Goal: Browse casually

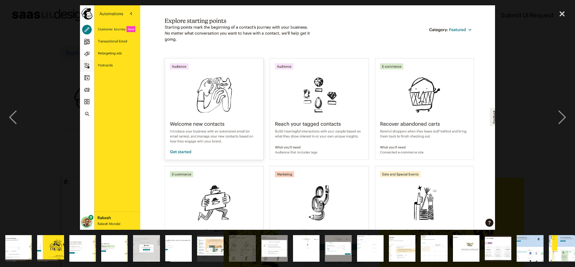
scroll to position [147, 0]
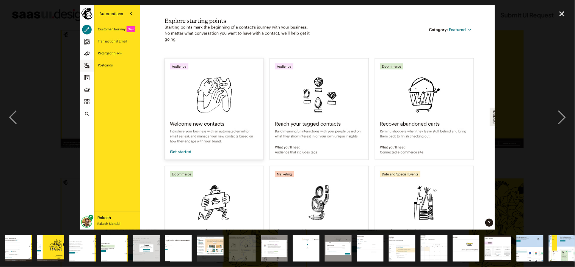
drag, startPoint x: 281, startPoint y: 242, endPoint x: 295, endPoint y: 244, distance: 14.2
click at [281, 242] on img "show item 9 of 25" at bounding box center [274, 248] width 49 height 27
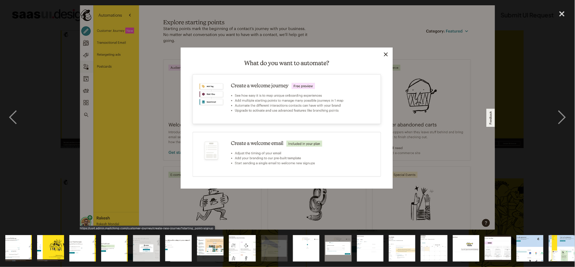
click at [301, 242] on img "show item 10 of 25" at bounding box center [306, 248] width 49 height 27
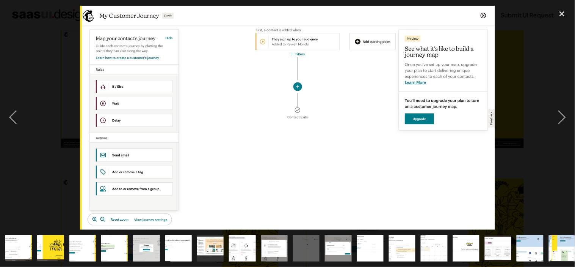
click at [321, 240] on div "show item 10 of 25" at bounding box center [307, 248] width 32 height 37
click at [365, 239] on img "show item 12 of 25" at bounding box center [370, 248] width 49 height 27
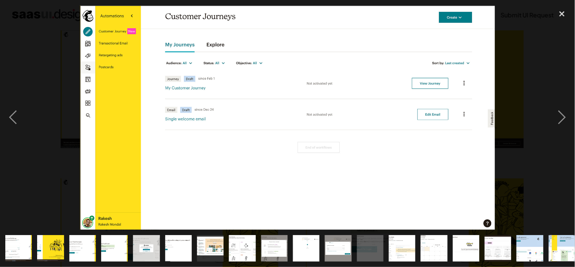
click at [385, 239] on div "show item 12 of 25" at bounding box center [371, 248] width 32 height 37
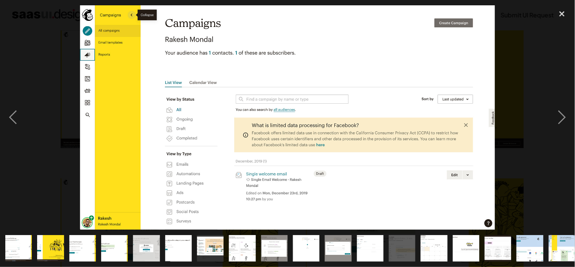
click at [290, 133] on img at bounding box center [287, 117] width 415 height 224
click at [235, 244] on img "show item 8 of 25" at bounding box center [242, 248] width 49 height 27
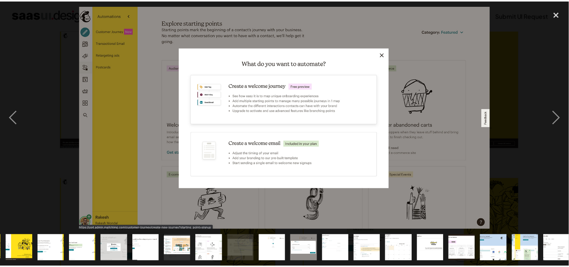
scroll to position [0, 17]
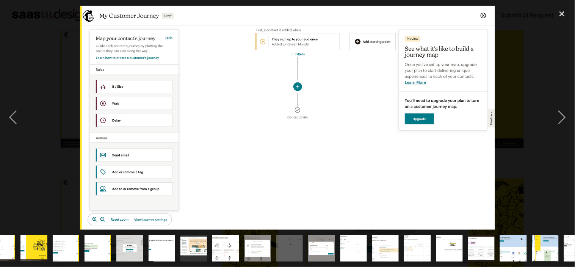
click at [346, 110] on img at bounding box center [287, 117] width 415 height 224
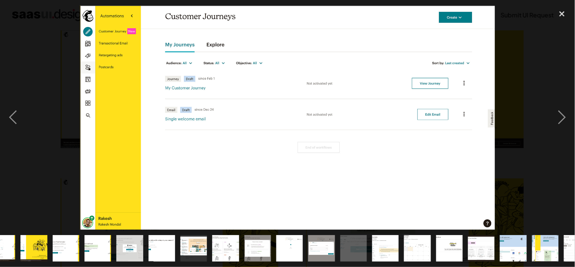
click at [324, 244] on img "show item 11 of 25" at bounding box center [321, 248] width 49 height 27
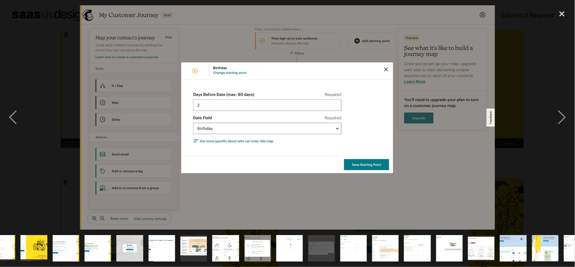
drag, startPoint x: 320, startPoint y: 124, endPoint x: 321, endPoint y: 120, distance: 4.0
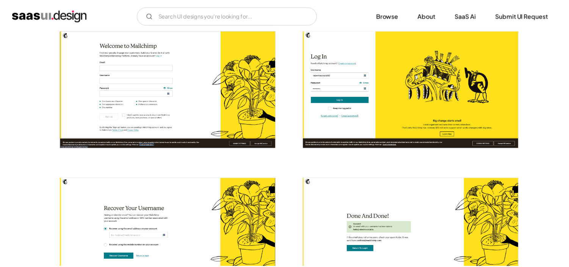
scroll to position [0, 0]
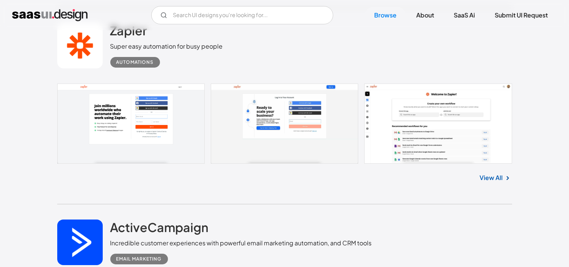
scroll to position [5434, 0]
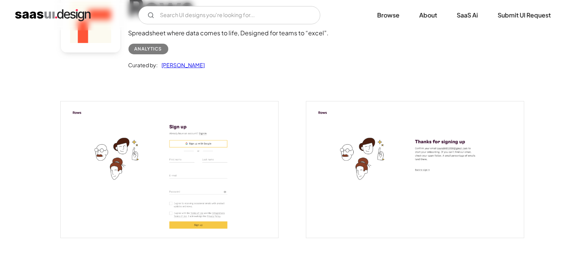
scroll to position [79, 0]
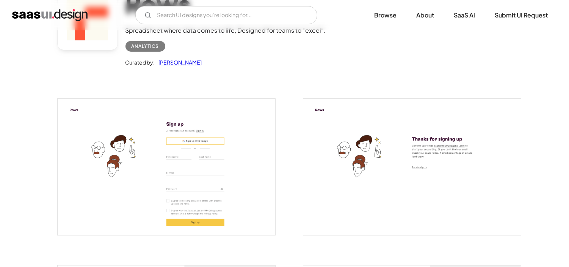
click at [177, 139] on img "open lightbox" at bounding box center [167, 167] width 218 height 136
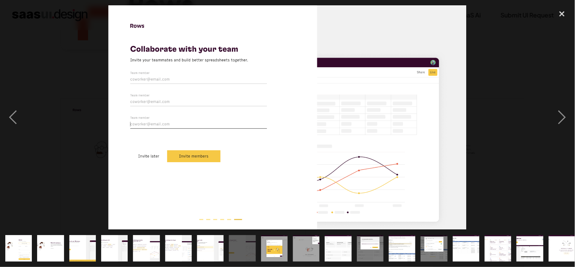
click at [261, 176] on img at bounding box center [287, 117] width 358 height 224
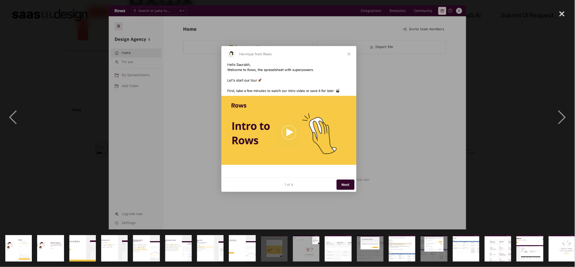
click at [260, 140] on img at bounding box center [288, 117] width 358 height 224
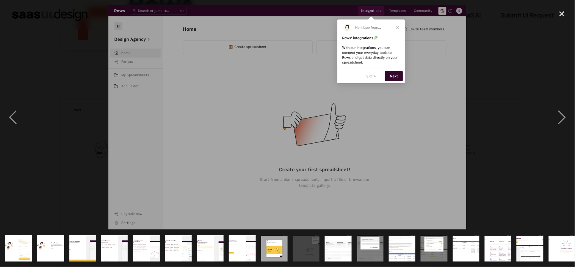
click at [259, 238] on div "show item 9 of 23" at bounding box center [275, 248] width 32 height 37
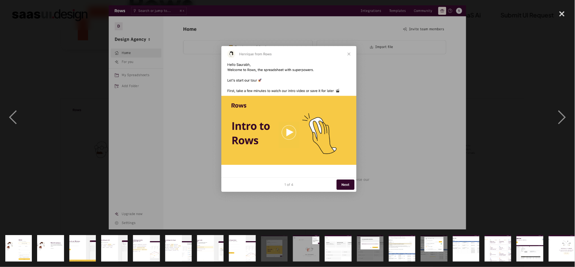
click at [248, 240] on img "show item 8 of 23" at bounding box center [242, 248] width 42 height 27
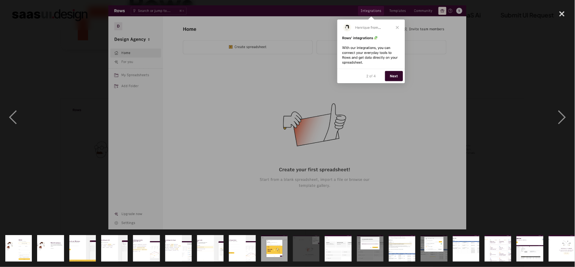
click at [372, 248] on img "show item 12 of 23" at bounding box center [370, 248] width 42 height 27
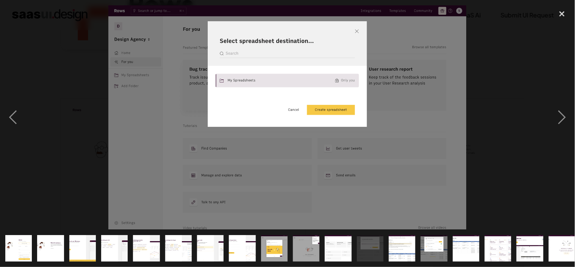
click at [302, 242] on img "show item 10 of 23" at bounding box center [306, 248] width 42 height 27
